Goal: Communication & Community: Answer question/provide support

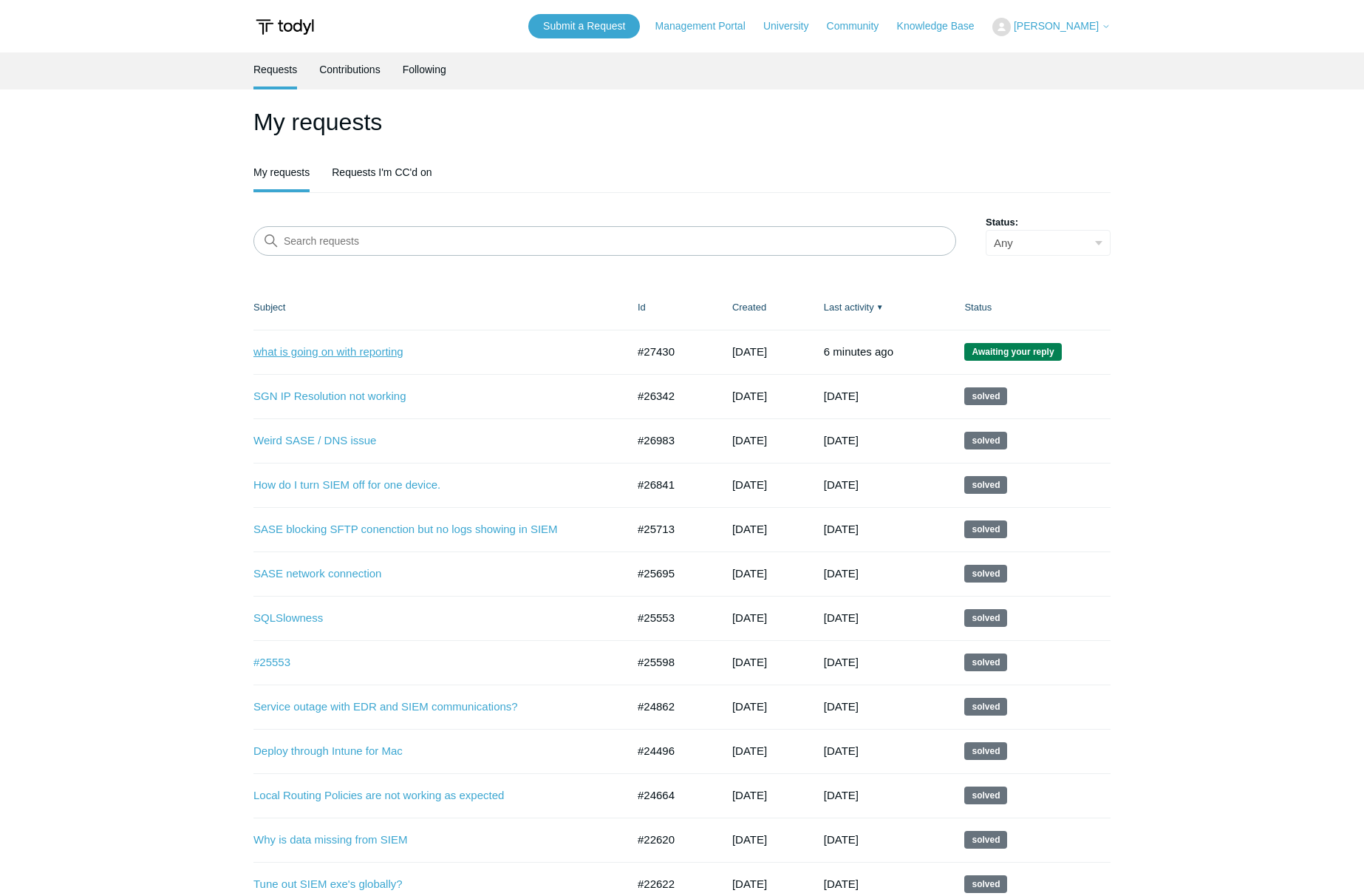
click at [378, 344] on link "what is going on with reporting" at bounding box center [428, 352] width 351 height 17
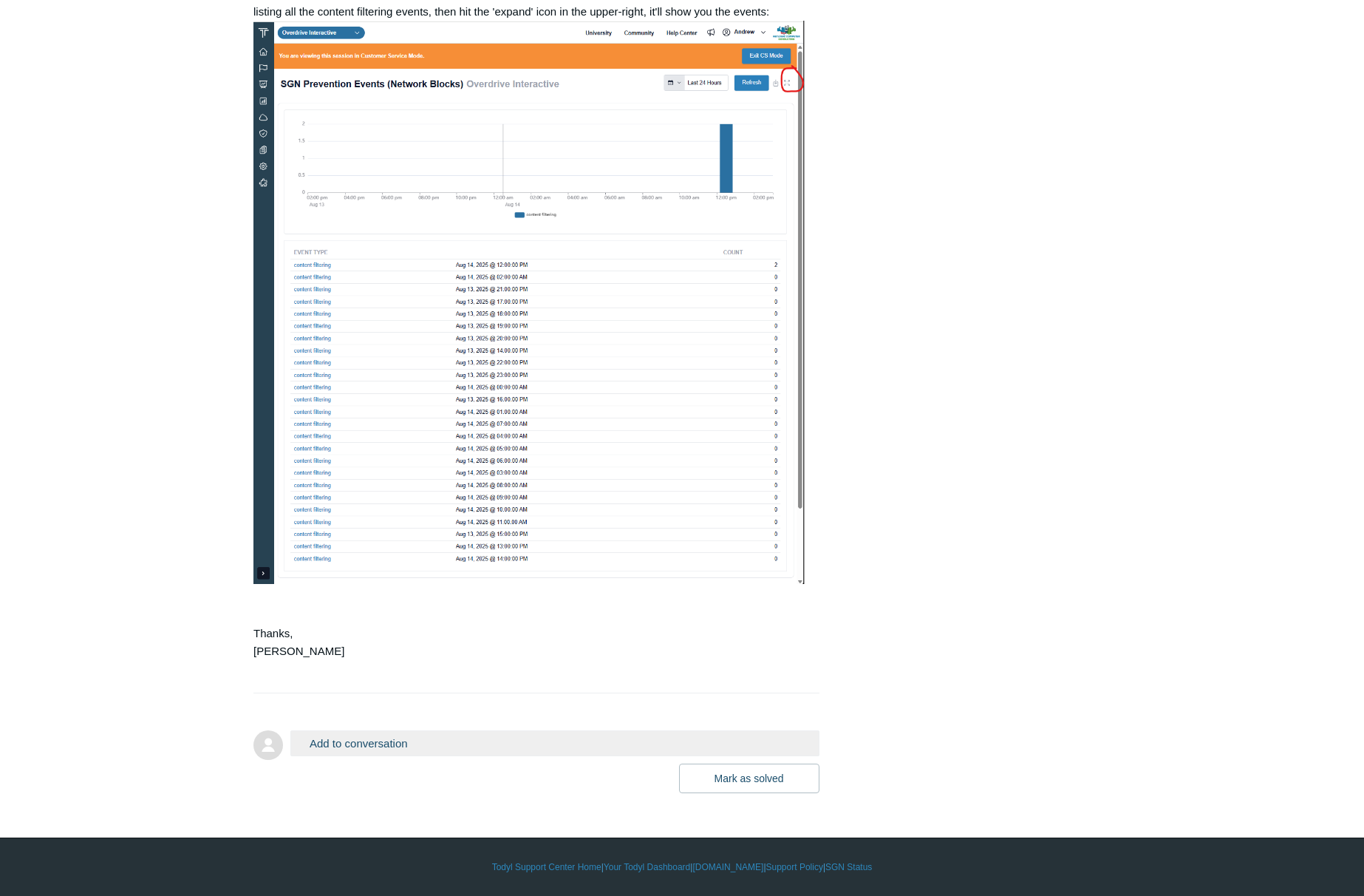
scroll to position [2077, 0]
click at [440, 737] on button "Add to conversation" at bounding box center [555, 743] width 529 height 26
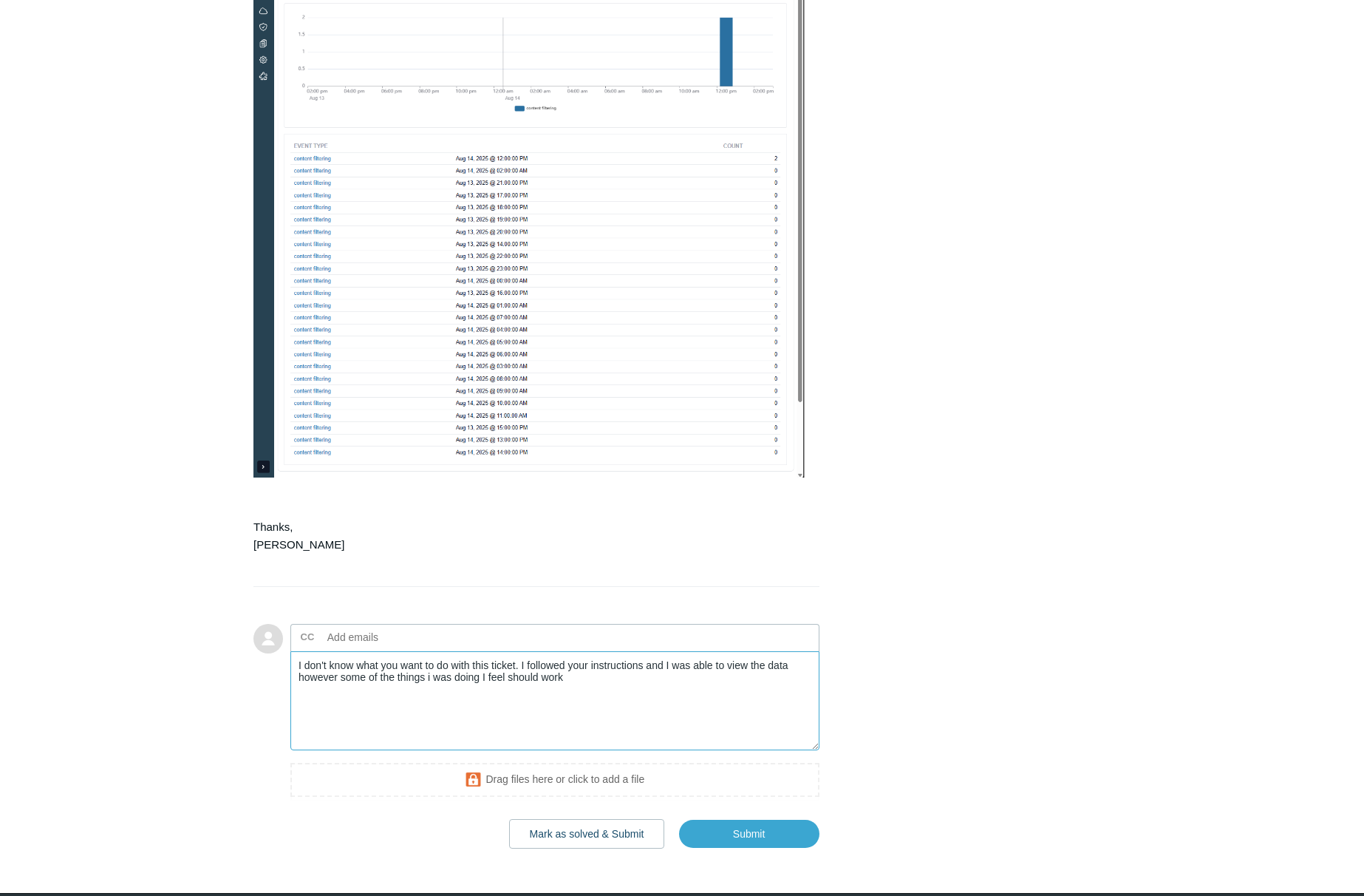
click at [592, 751] on textarea "I don't know what you want to do with this ticket. I followed your instructions…" at bounding box center [555, 701] width 529 height 100
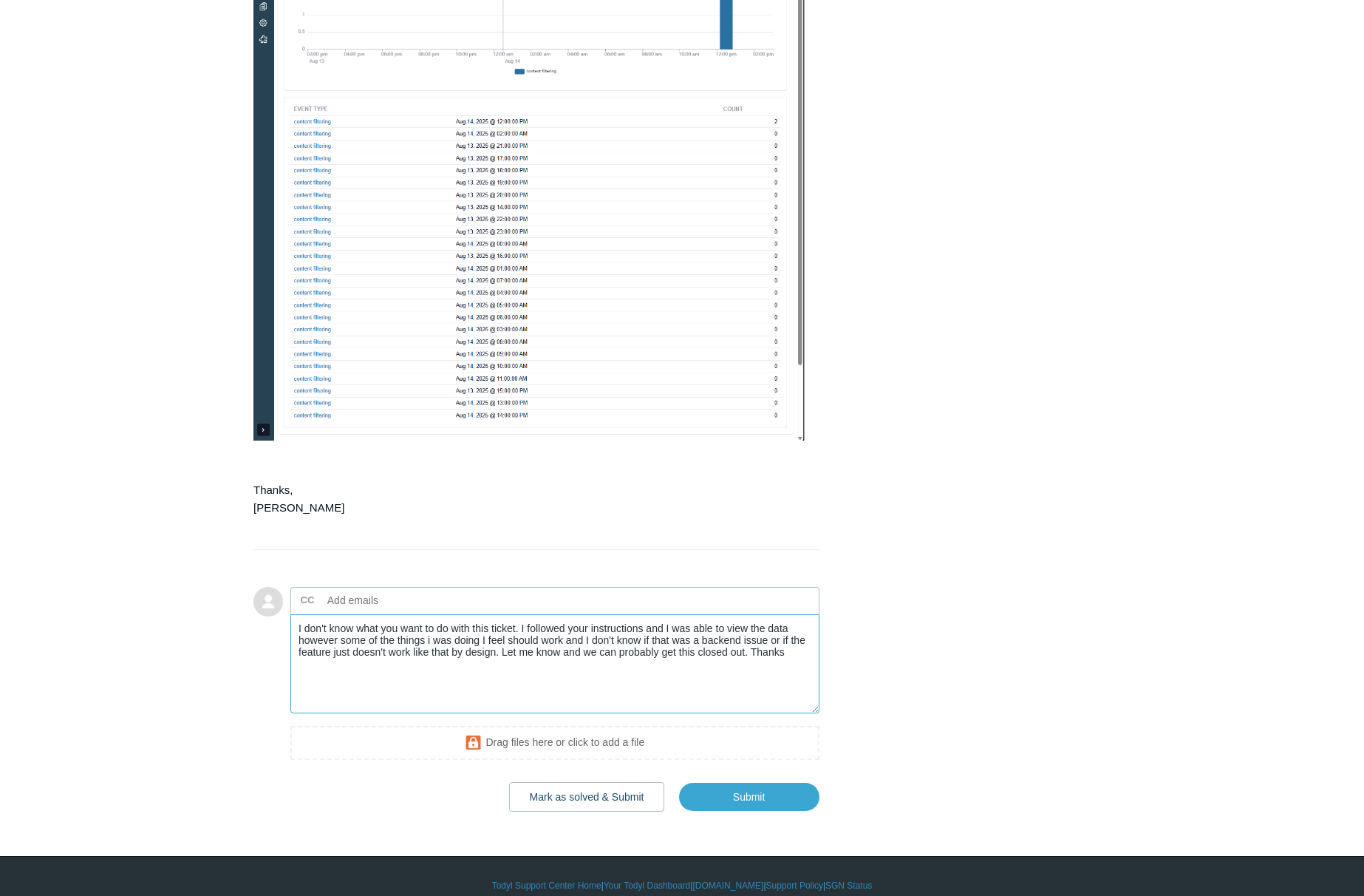
scroll to position [2225, 0]
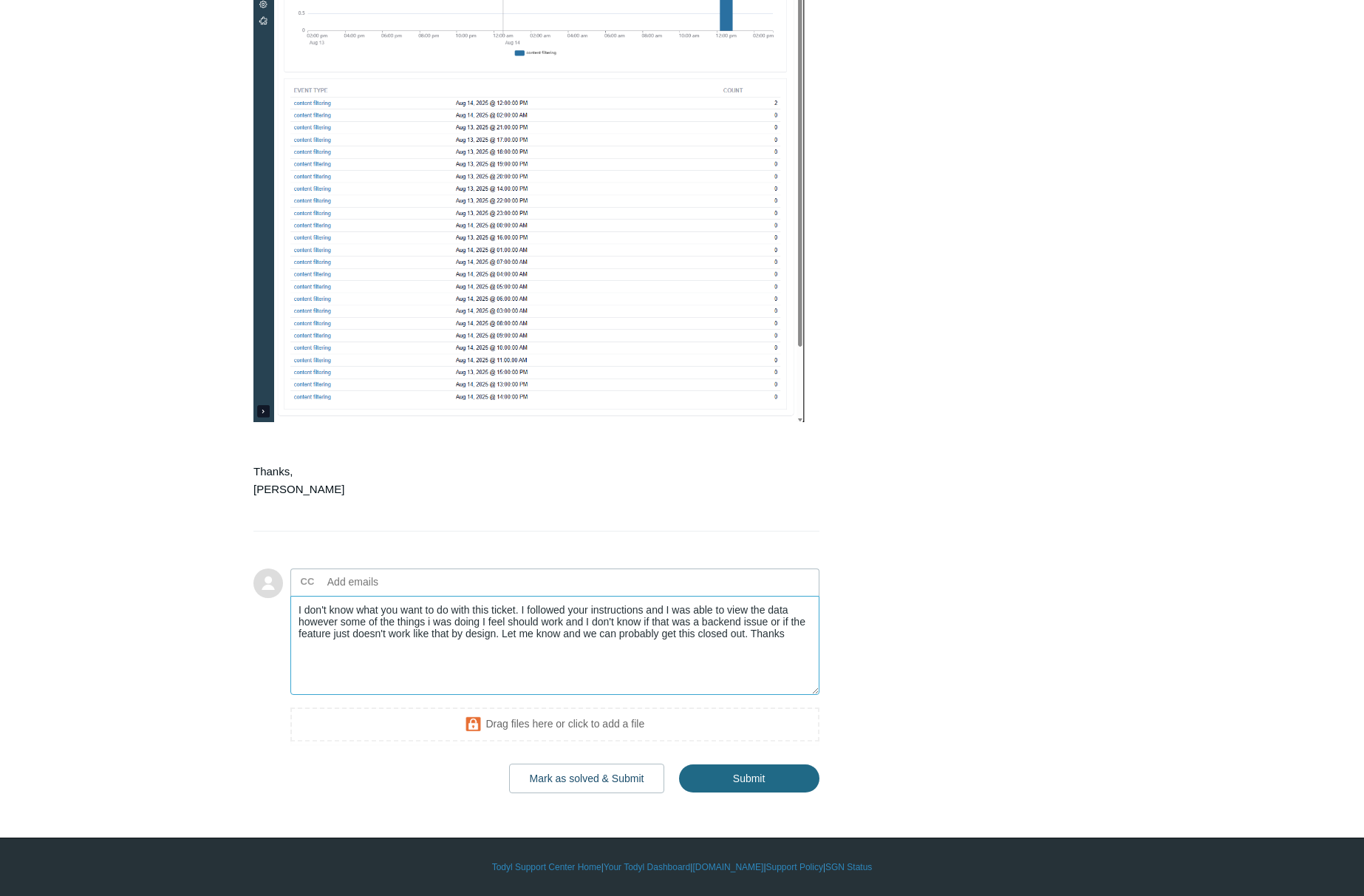
type textarea "I don't know what you want to do with this ticket. I followed your instructions…"
click at [751, 793] on input "Submit" at bounding box center [749, 778] width 140 height 29
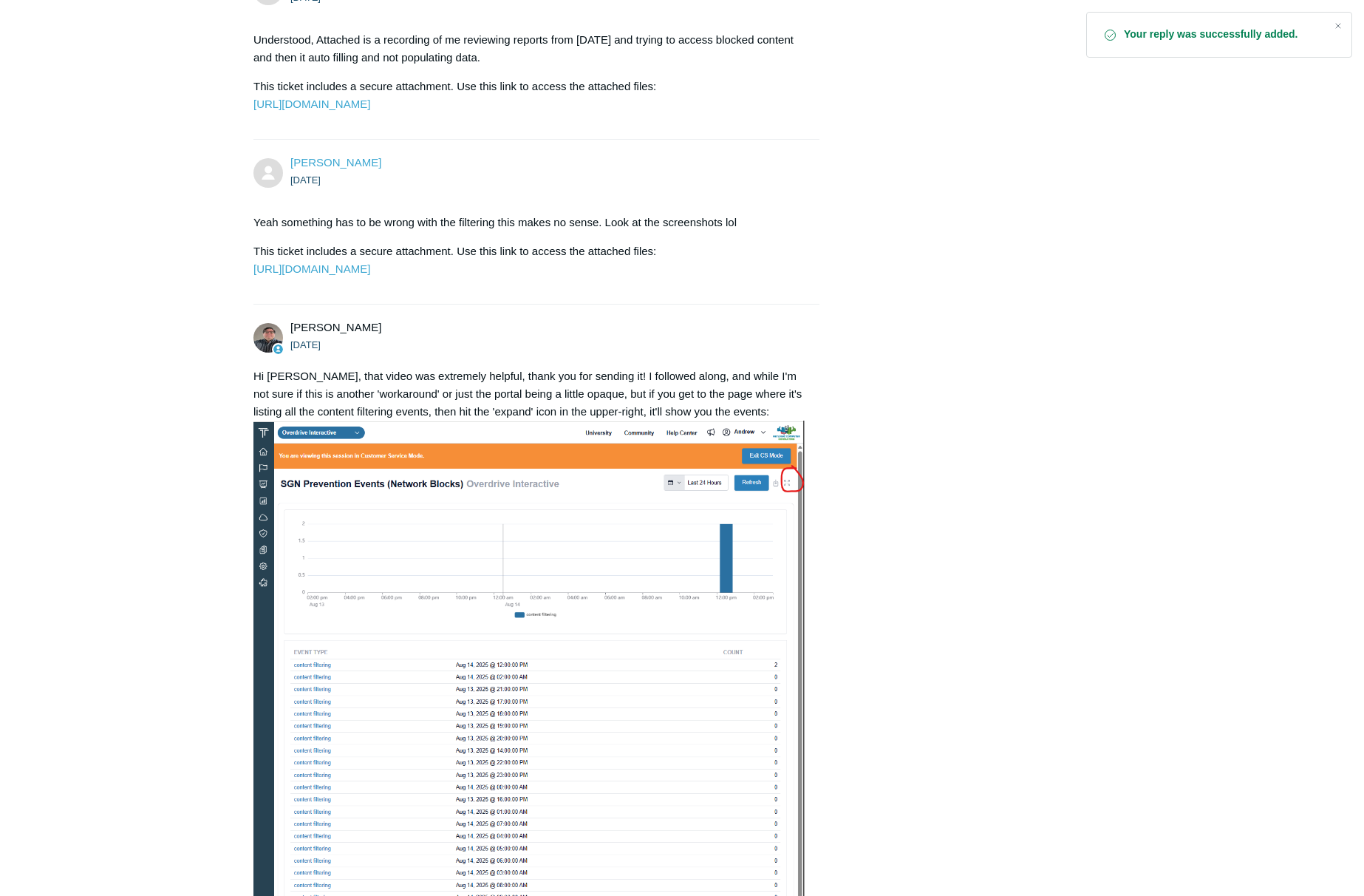
scroll to position [1565, 0]
